Goal: Task Accomplishment & Management: Manage account settings

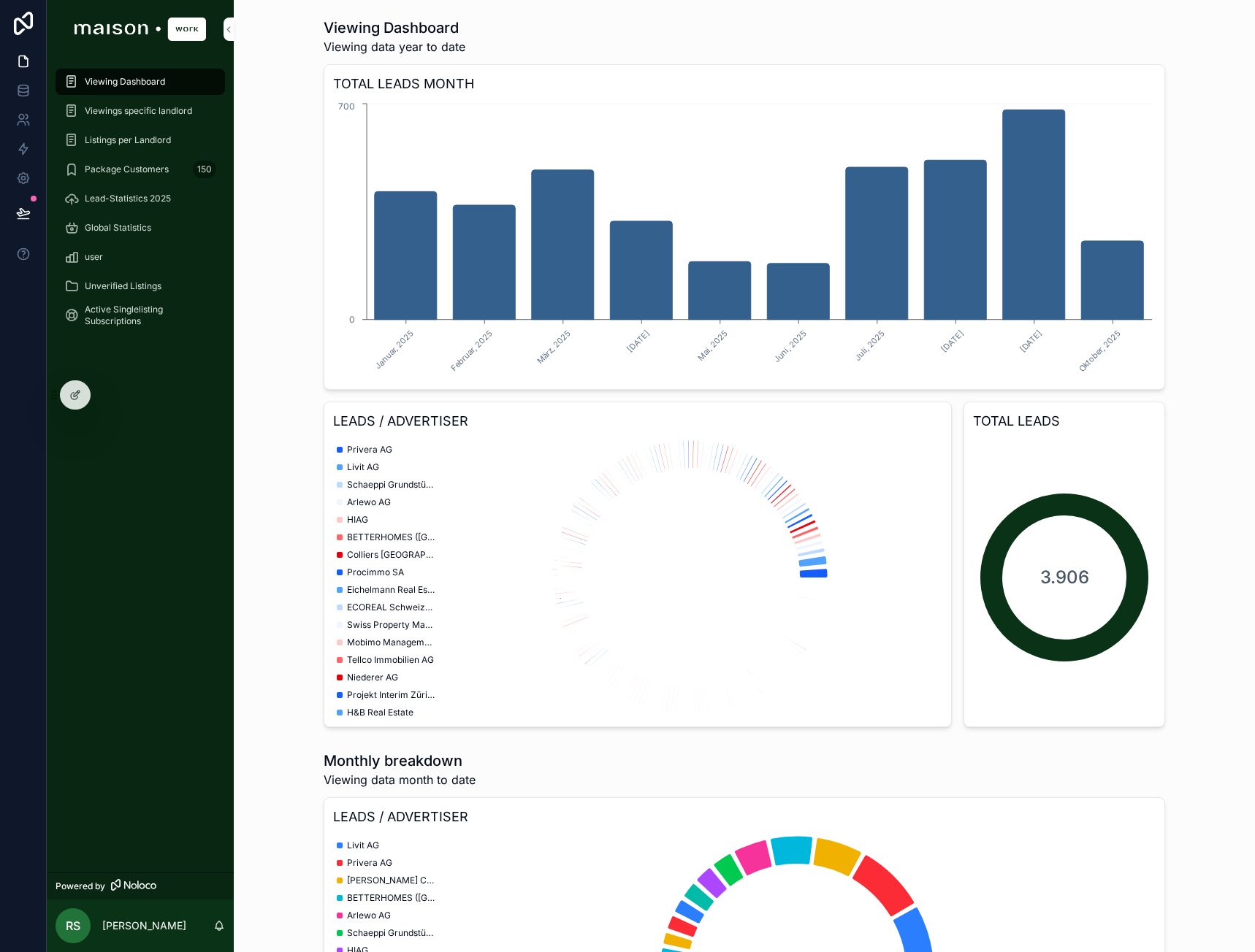
click at [128, 285] on span "Unverified Listings" at bounding box center [124, 286] width 77 height 11
